Goal: Check status: Check status

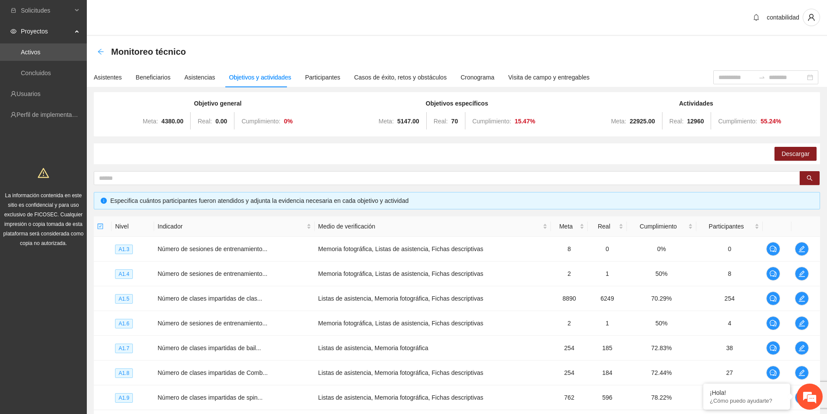
click at [101, 54] on icon "arrow-left" at bounding box center [100, 51] width 7 height 7
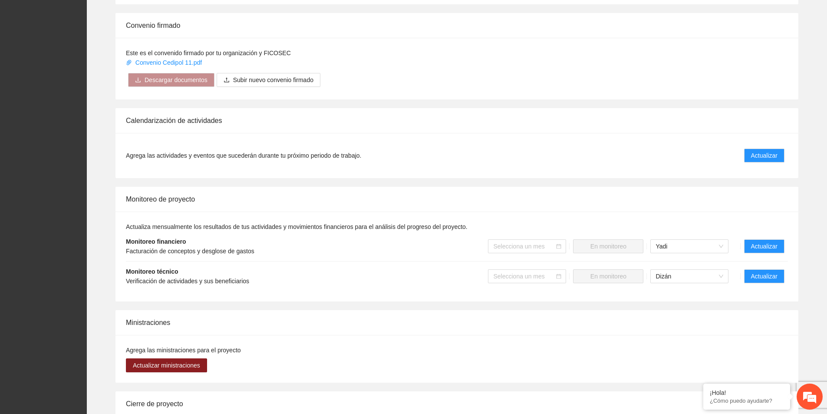
scroll to position [521, 0]
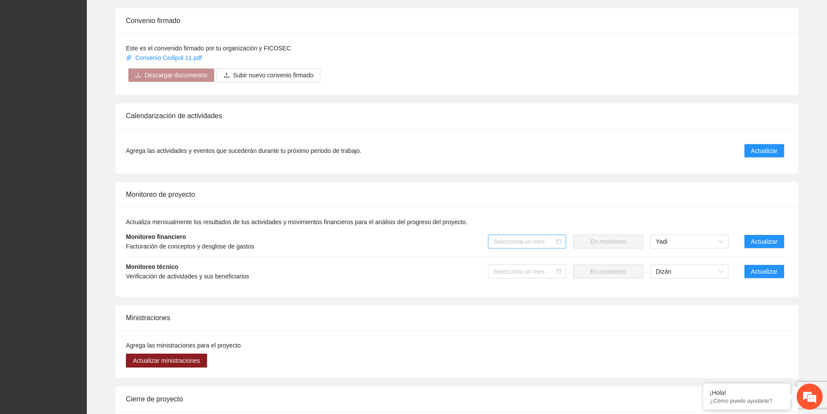
click at [559, 235] on div "Selecciona un mes" at bounding box center [527, 242] width 78 height 14
click at [527, 306] on div "Septiembre 2025" at bounding box center [528, 305] width 68 height 10
click at [551, 265] on input "search" at bounding box center [524, 271] width 62 height 13
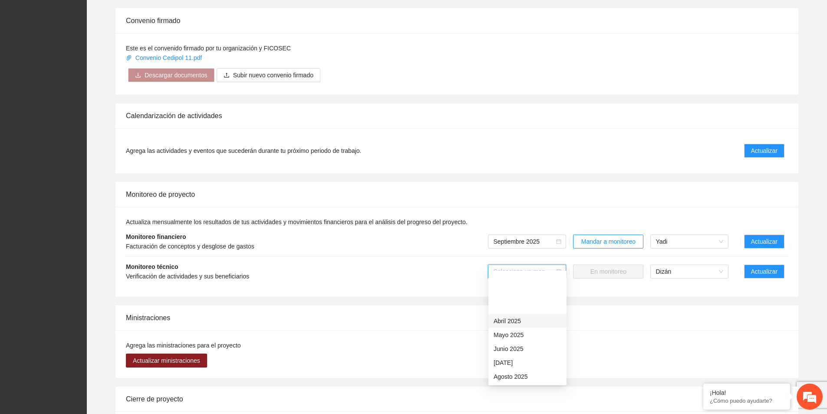
scroll to position [43, 0]
click at [512, 346] on div "Septiembre 2025" at bounding box center [528, 347] width 68 height 10
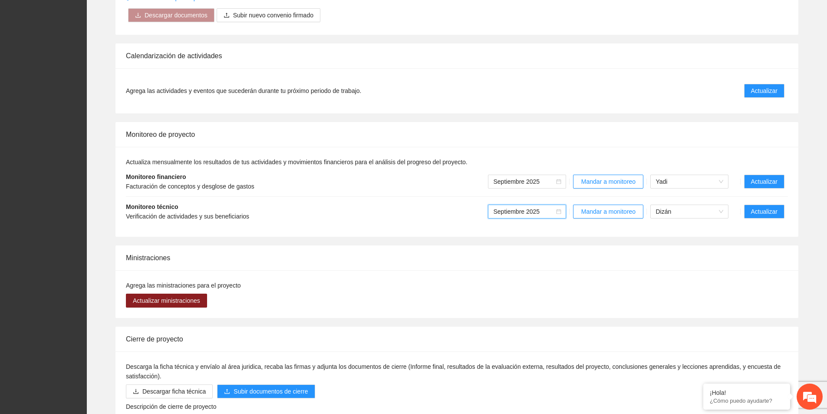
scroll to position [560, 0]
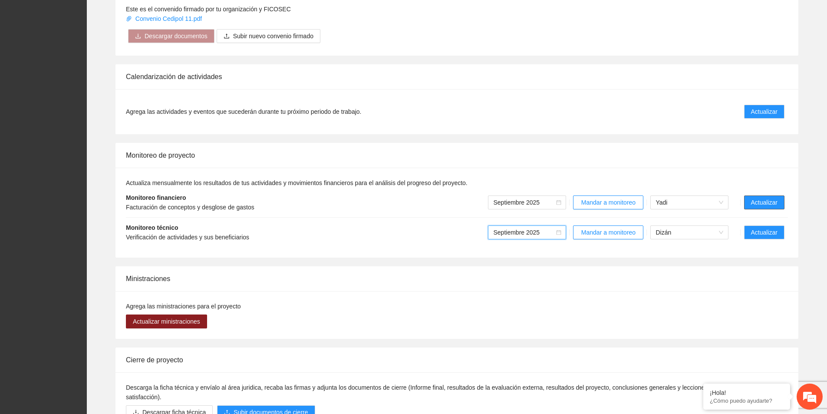
click at [767, 198] on span "Actualizar" at bounding box center [764, 203] width 26 height 10
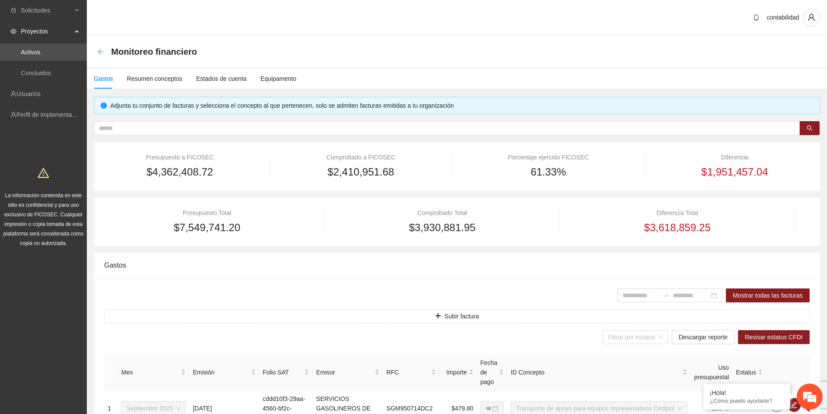
click at [102, 53] on icon "arrow-left" at bounding box center [100, 51] width 7 height 7
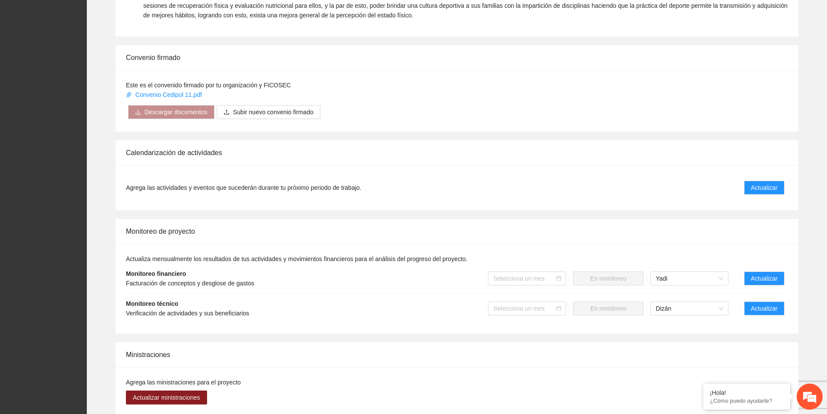
scroll to position [565, 0]
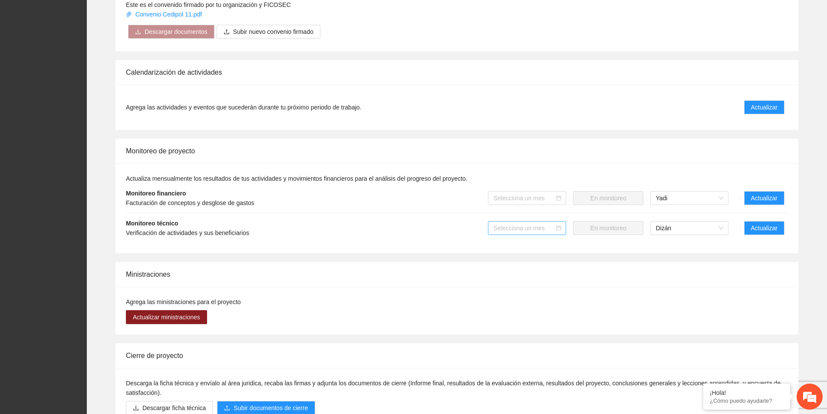
click at [546, 222] on input "search" at bounding box center [524, 228] width 62 height 13
click at [517, 303] on div "Septiembre 2025" at bounding box center [528, 304] width 68 height 10
click at [771, 223] on span "Actualizar" at bounding box center [764, 228] width 26 height 10
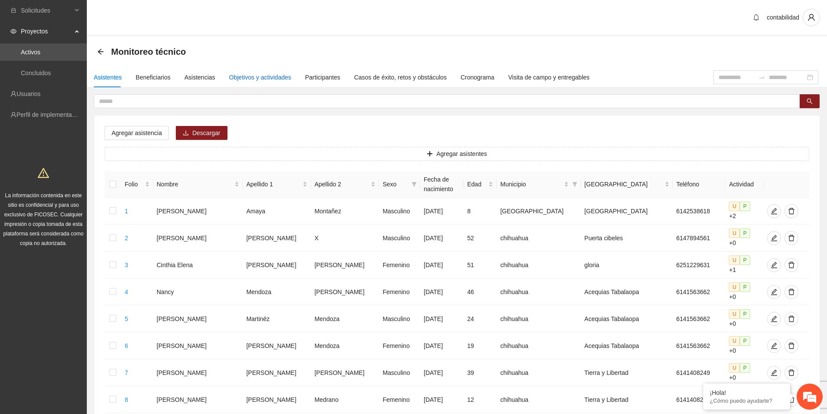
click at [229, 80] on div "Objetivos y actividades" at bounding box center [260, 78] width 62 height 10
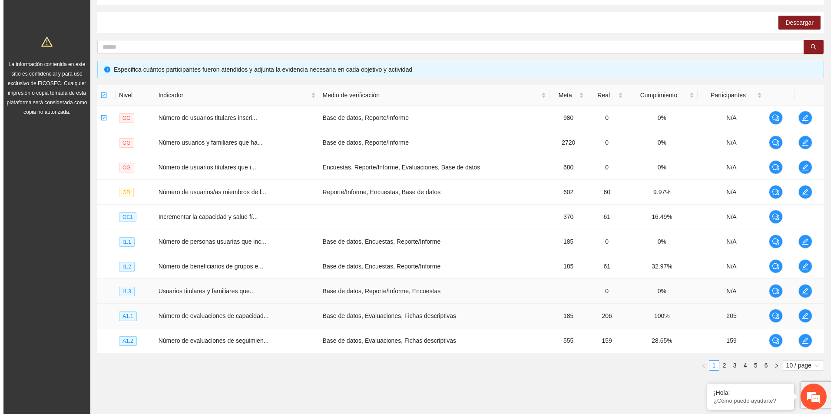
scroll to position [154, 0]
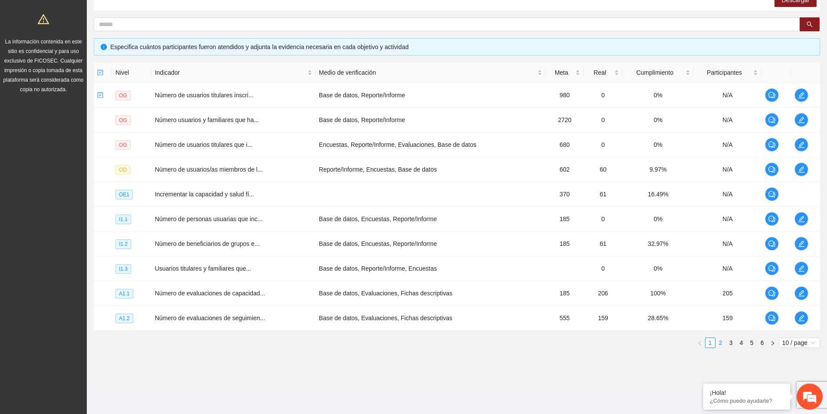
click at [724, 343] on link "2" at bounding box center [721, 343] width 10 height 10
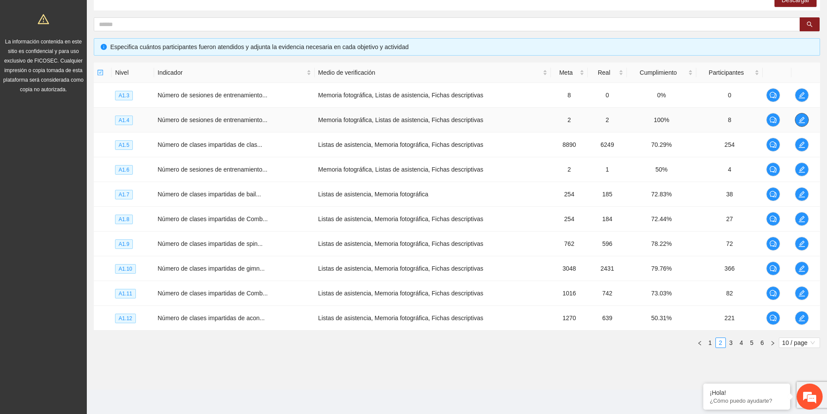
click at [801, 123] on icon "edit" at bounding box center [802, 120] width 6 height 6
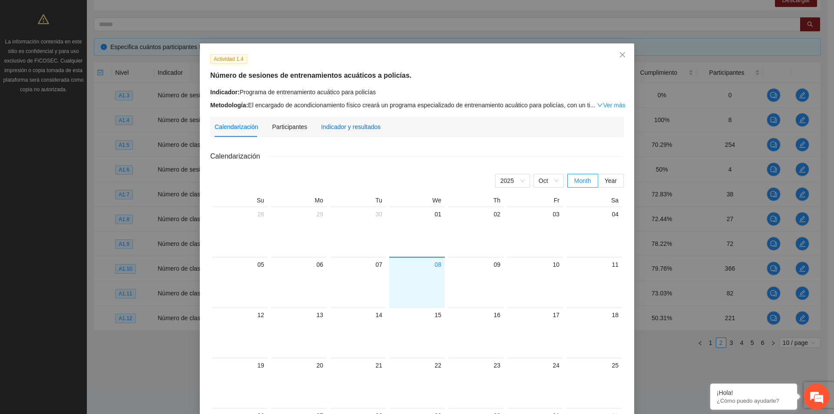
click at [325, 125] on div "Indicador y resultados" at bounding box center [351, 127] width 60 height 10
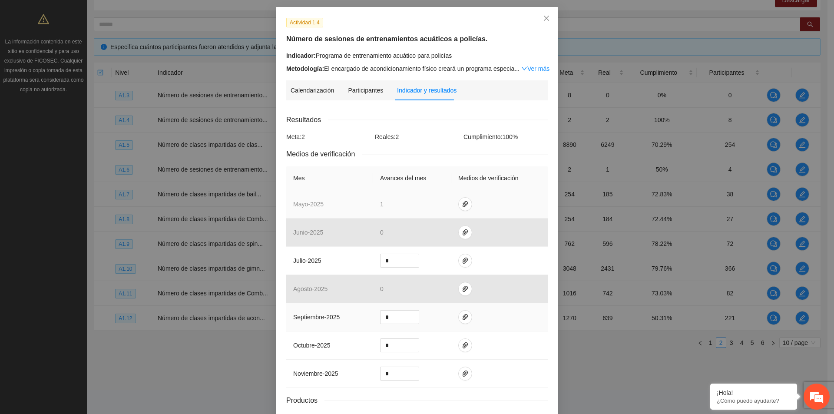
scroll to position [87, 0]
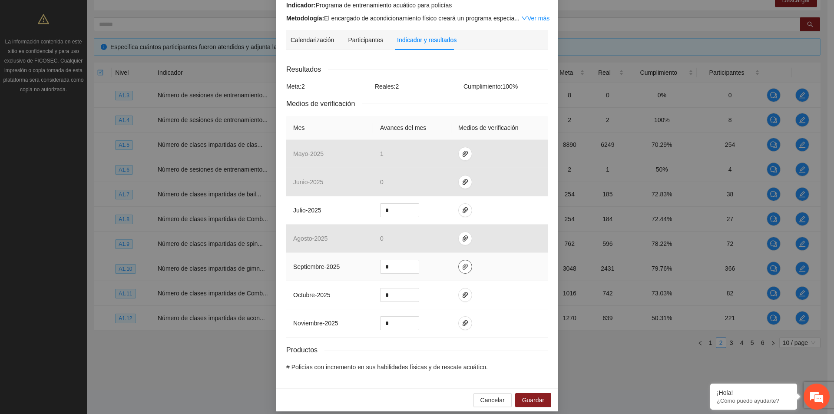
click at [462, 265] on icon "paper-clip" at bounding box center [465, 266] width 7 height 7
click at [494, 278] on td at bounding box center [499, 267] width 96 height 28
click at [491, 403] on span "Cancelar" at bounding box center [492, 400] width 24 height 10
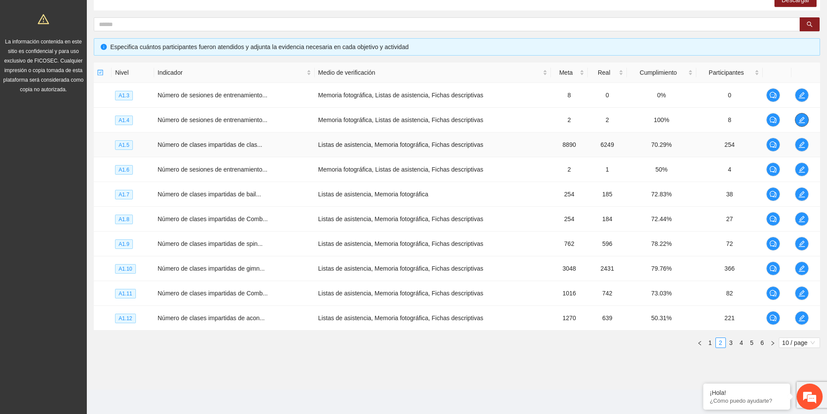
scroll to position [0, 0]
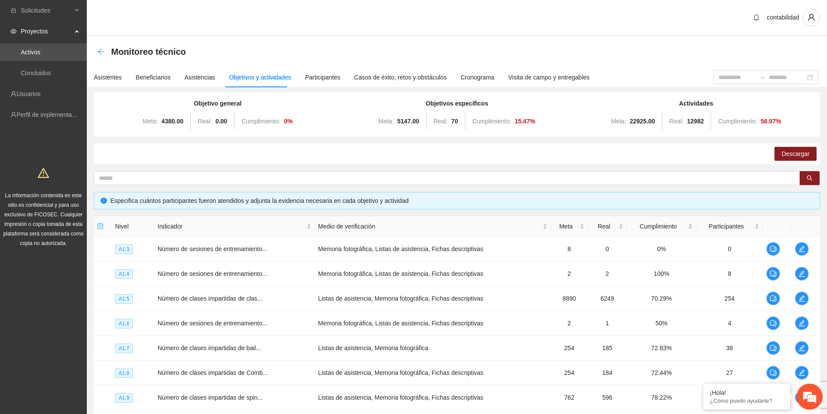
click at [101, 49] on icon "arrow-left" at bounding box center [100, 51] width 7 height 7
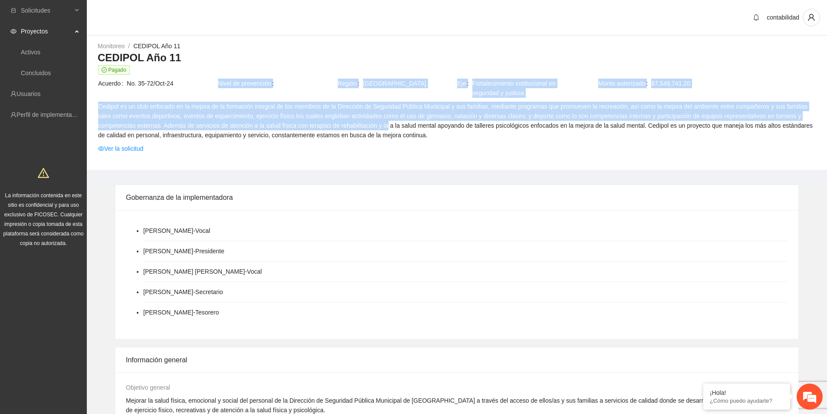
drag, startPoint x: 222, startPoint y: 88, endPoint x: 383, endPoint y: 122, distance: 163.9
click at [383, 122] on tbody "Pagado Acuerdo No. 35-72/Oct-24 Nivel de prevención Región [GEOGRAPHIC_DATA] Ej…" at bounding box center [457, 111] width 719 height 92
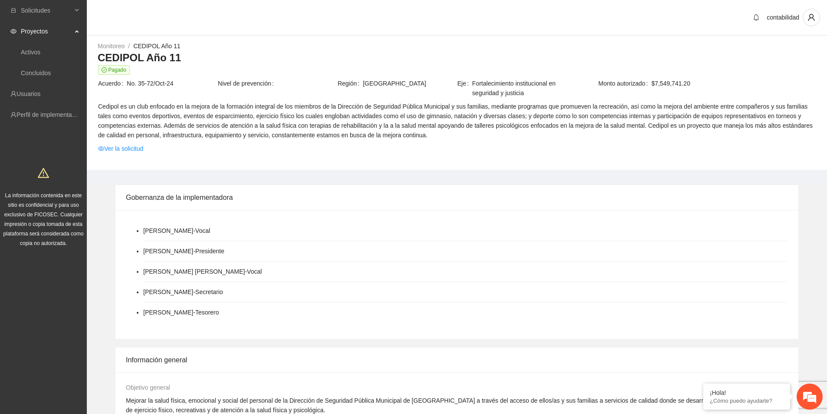
click at [453, 142] on td "Cedipol es un club enfocado en la mejora de la formación integral de los miembr…" at bounding box center [457, 122] width 719 height 42
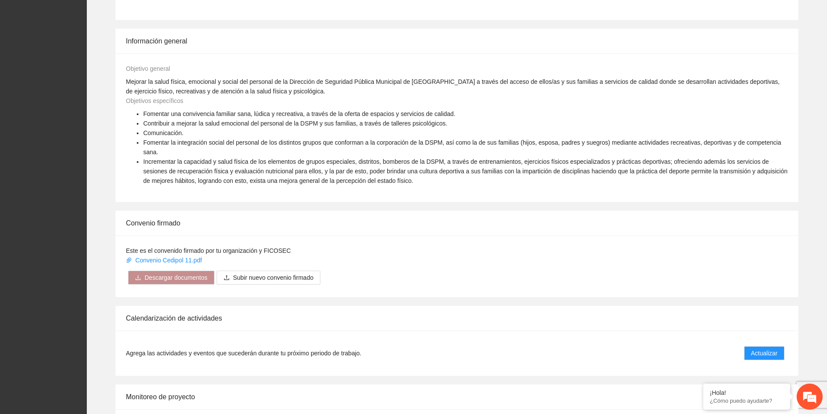
scroll to position [261, 0]
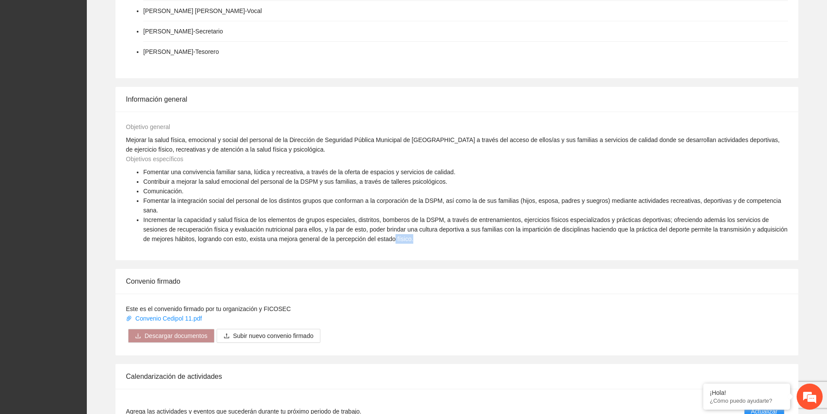
drag, startPoint x: 404, startPoint y: 233, endPoint x: 385, endPoint y: 229, distance: 19.2
click at [385, 229] on li "Incrementar la capacidad y salud física de los elementos de grupos especiales, …" at bounding box center [465, 229] width 645 height 29
click at [385, 229] on span "Incrementar la capacidad y salud física de los elementos de grupos especiales, …" at bounding box center [465, 229] width 645 height 26
drag, startPoint x: 405, startPoint y: 229, endPoint x: 389, endPoint y: 232, distance: 16.3
click at [389, 232] on li "Incrementar la capacidad y salud física de los elementos de grupos especiales, …" at bounding box center [465, 229] width 645 height 29
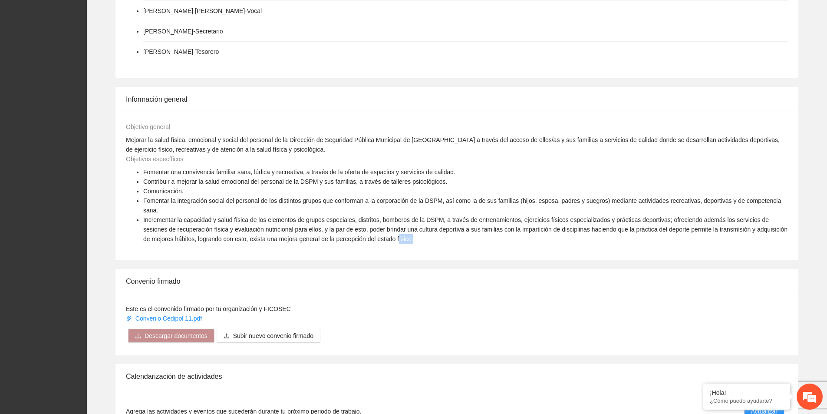
click at [411, 230] on li "Incrementar la capacidad y salud física de los elementos de grupos especiales, …" at bounding box center [465, 229] width 645 height 29
